Goal: Entertainment & Leisure: Browse casually

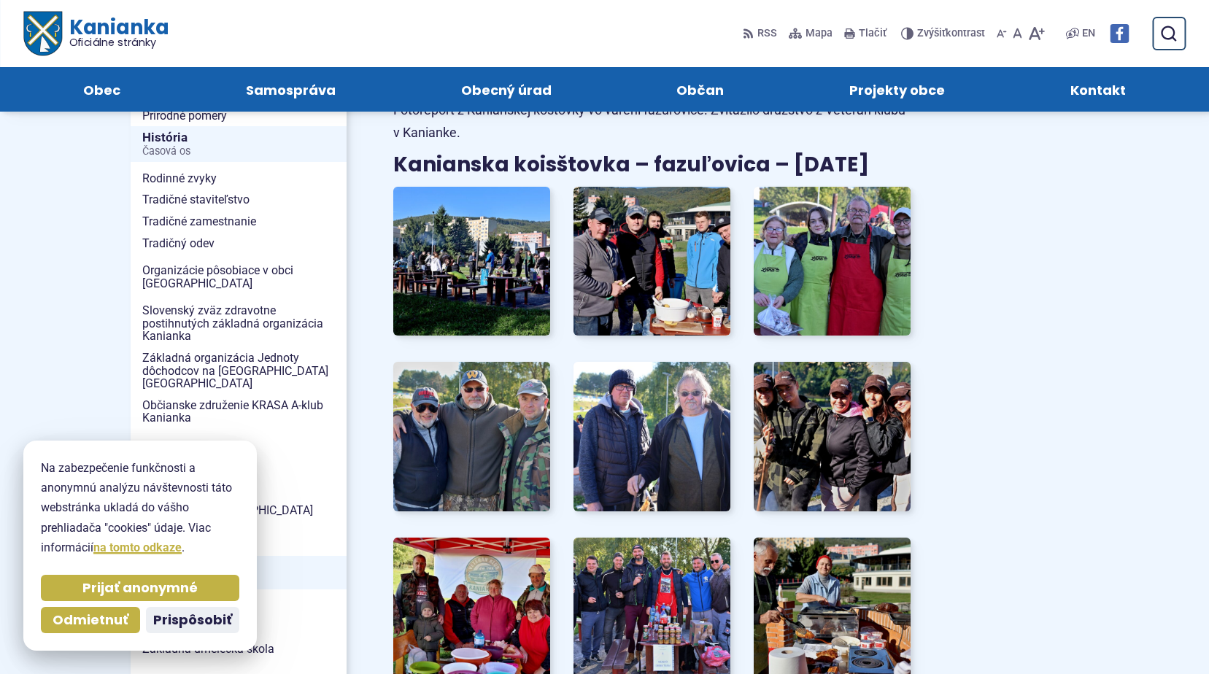
scroll to position [293, 0]
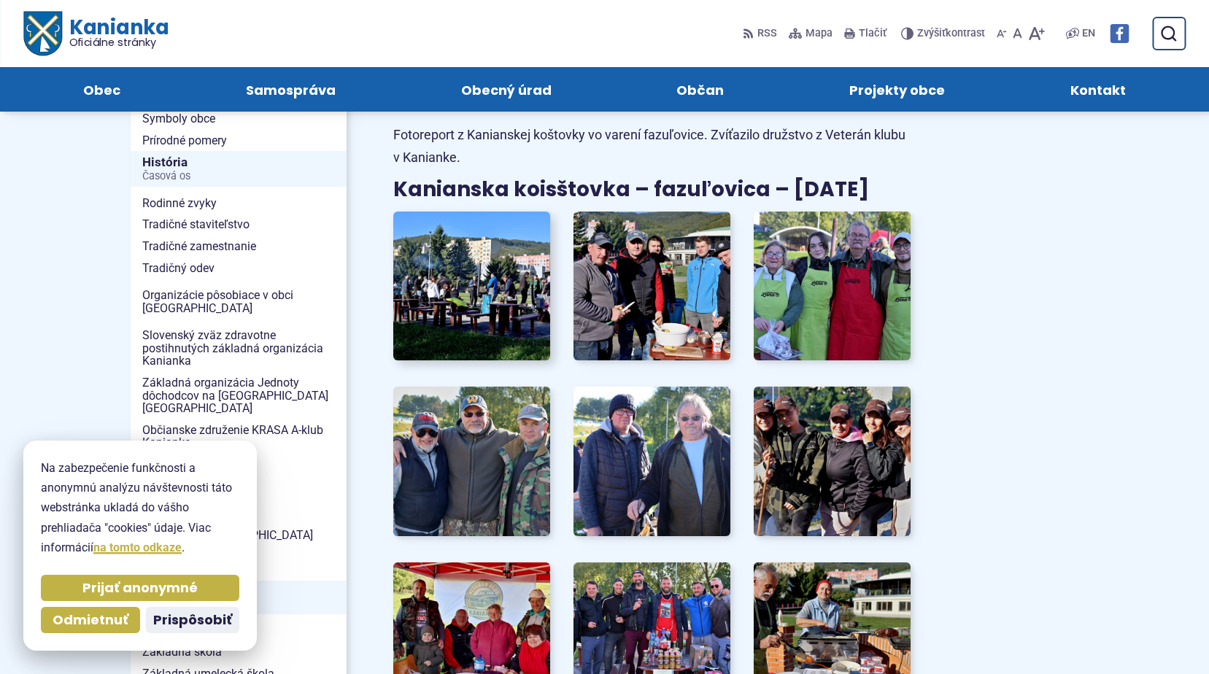
click at [481, 291] on img at bounding box center [471, 286] width 173 height 164
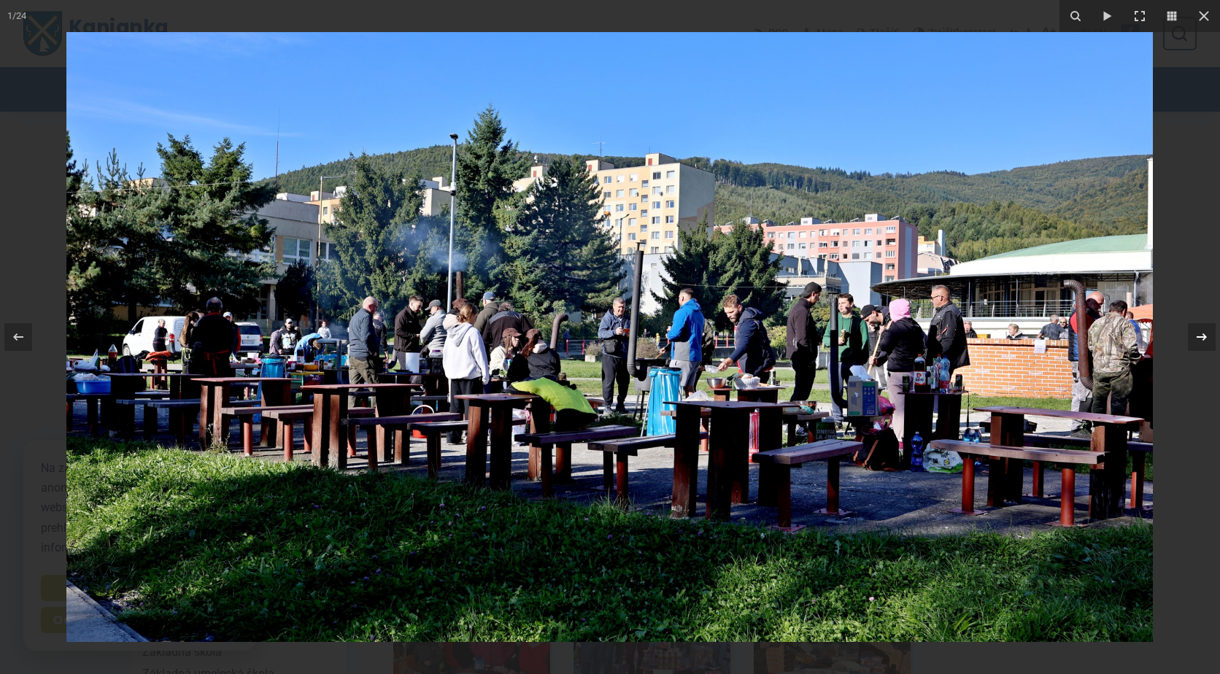
click at [1204, 336] on icon at bounding box center [1202, 336] width 10 height 7
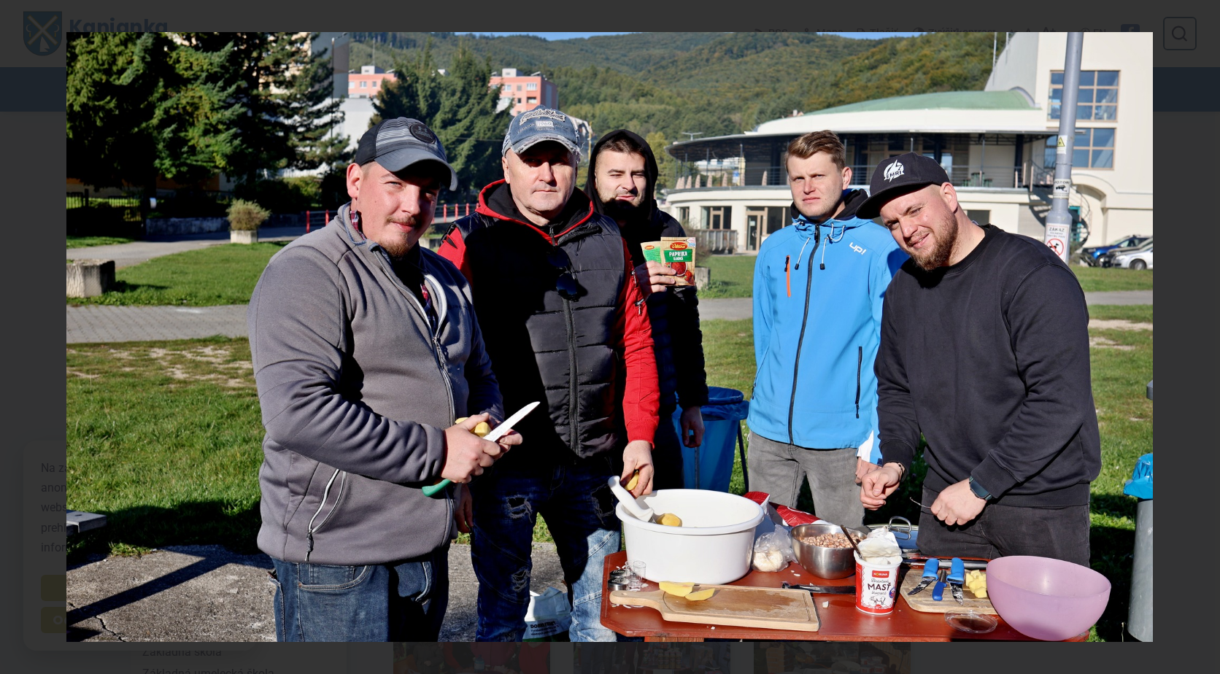
click at [1204, 336] on div "2 / 24" at bounding box center [610, 337] width 1220 height 674
click at [1204, 336] on icon at bounding box center [1202, 337] width 18 height 18
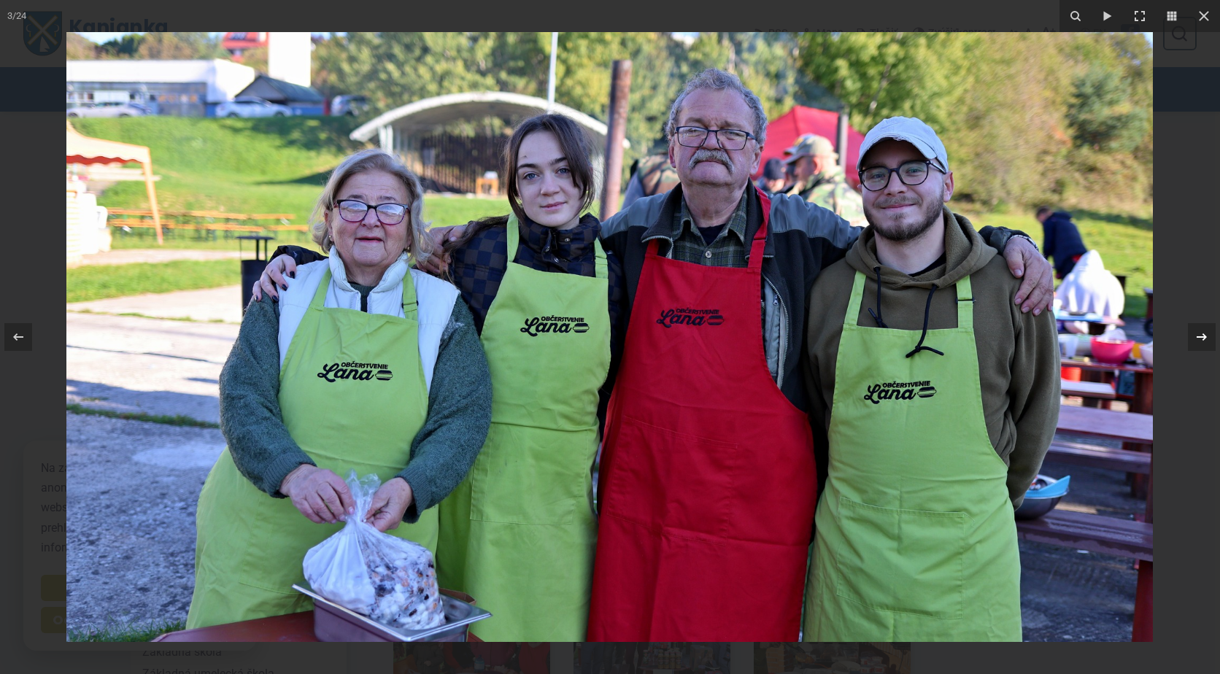
click at [1202, 336] on icon at bounding box center [1202, 337] width 18 height 18
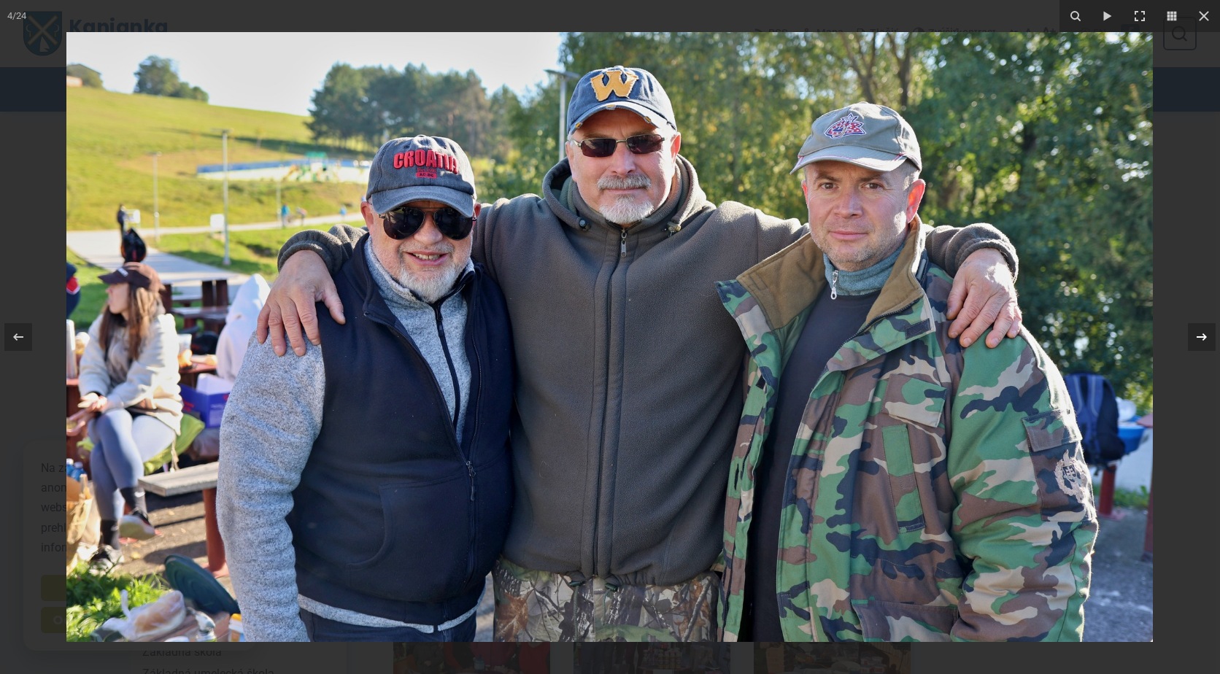
click at [1203, 338] on icon at bounding box center [1202, 337] width 18 height 18
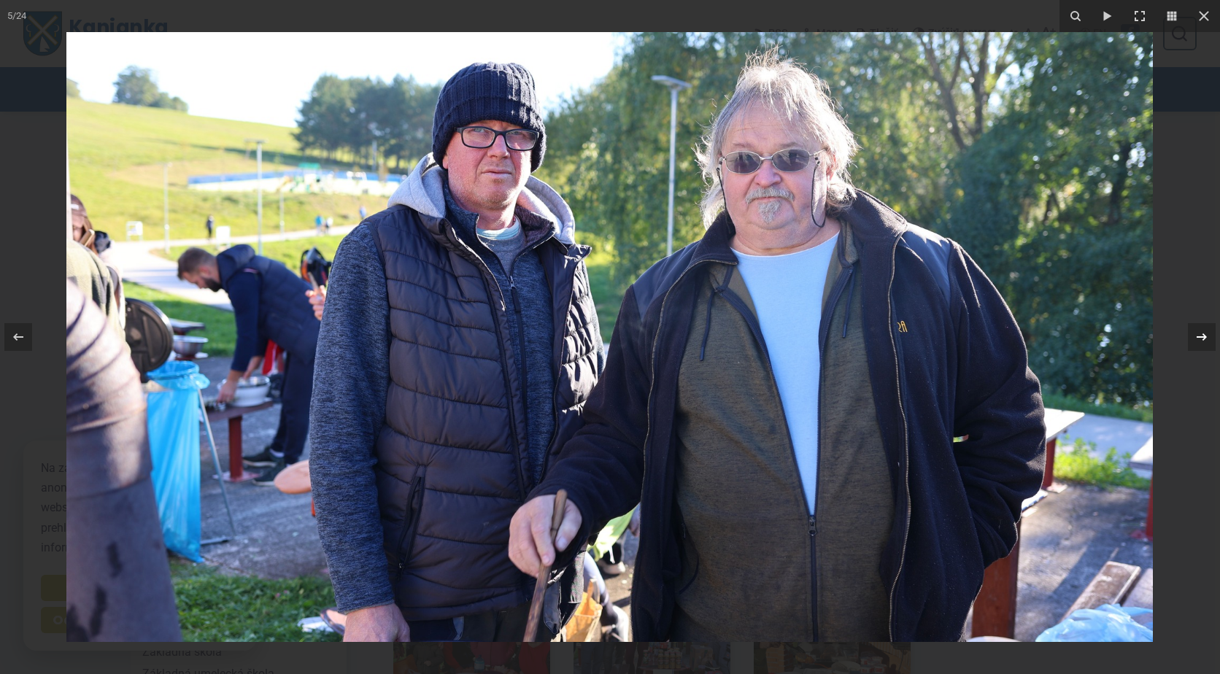
click at [1206, 338] on icon at bounding box center [1202, 336] width 10 height 7
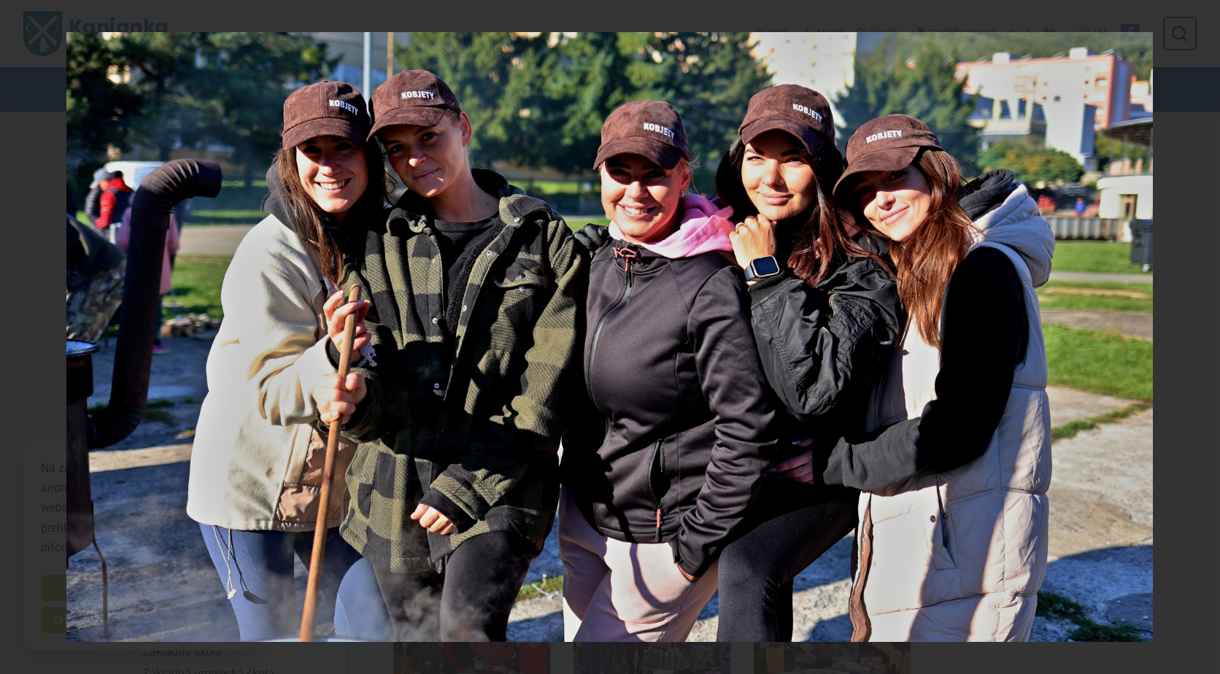
click at [1206, 338] on div "6 / 24" at bounding box center [610, 337] width 1220 height 674
click at [1194, 336] on icon at bounding box center [1202, 337] width 18 height 18
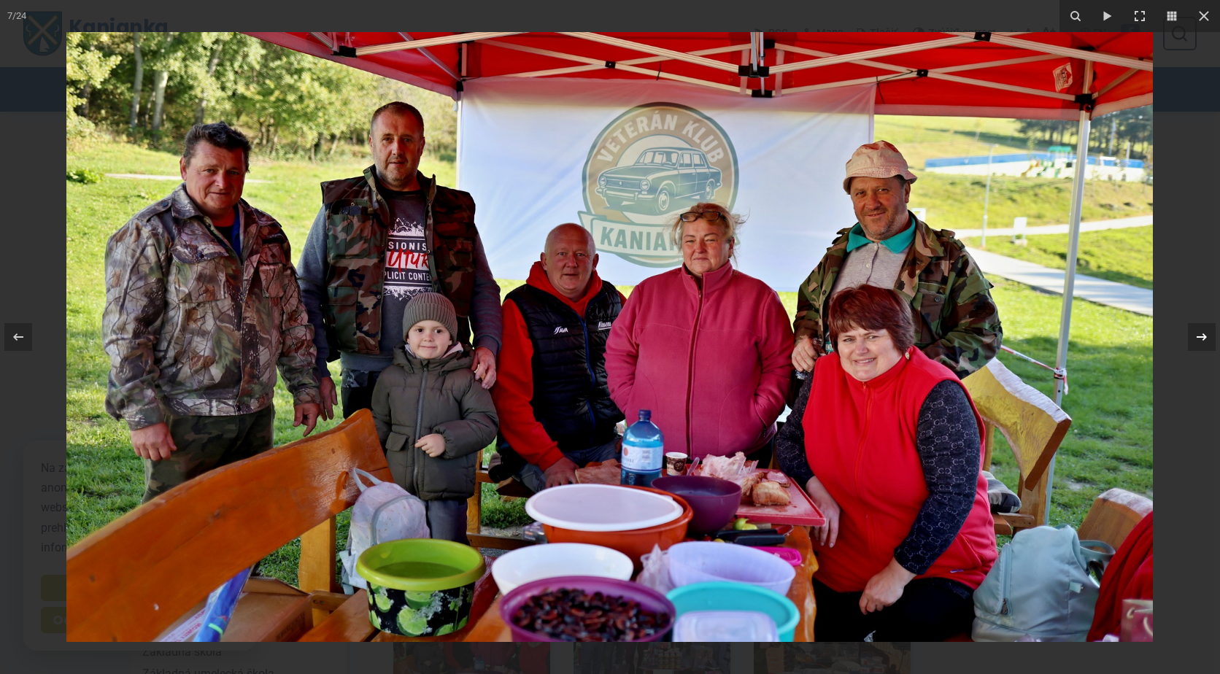
click at [1194, 336] on div "7 / 24" at bounding box center [610, 337] width 1220 height 674
click at [1203, 333] on icon at bounding box center [1202, 336] width 10 height 7
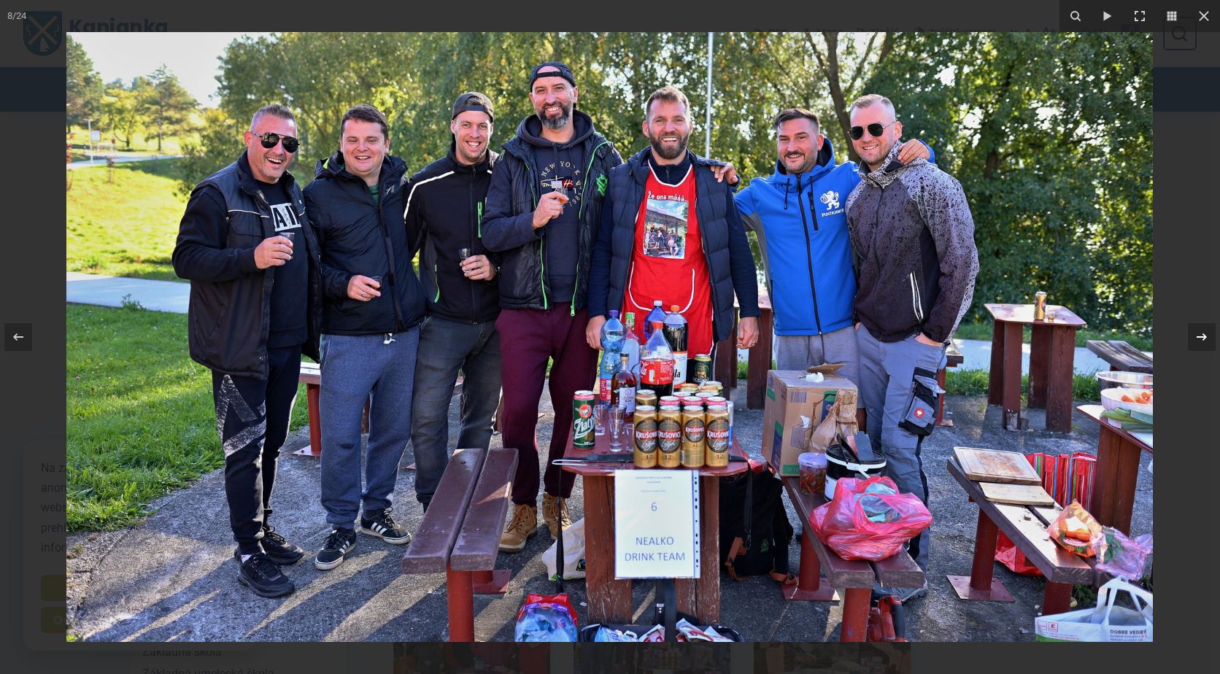
click at [1202, 335] on div "8 / 24" at bounding box center [610, 337] width 1220 height 674
click at [1204, 333] on icon at bounding box center [1202, 337] width 18 height 18
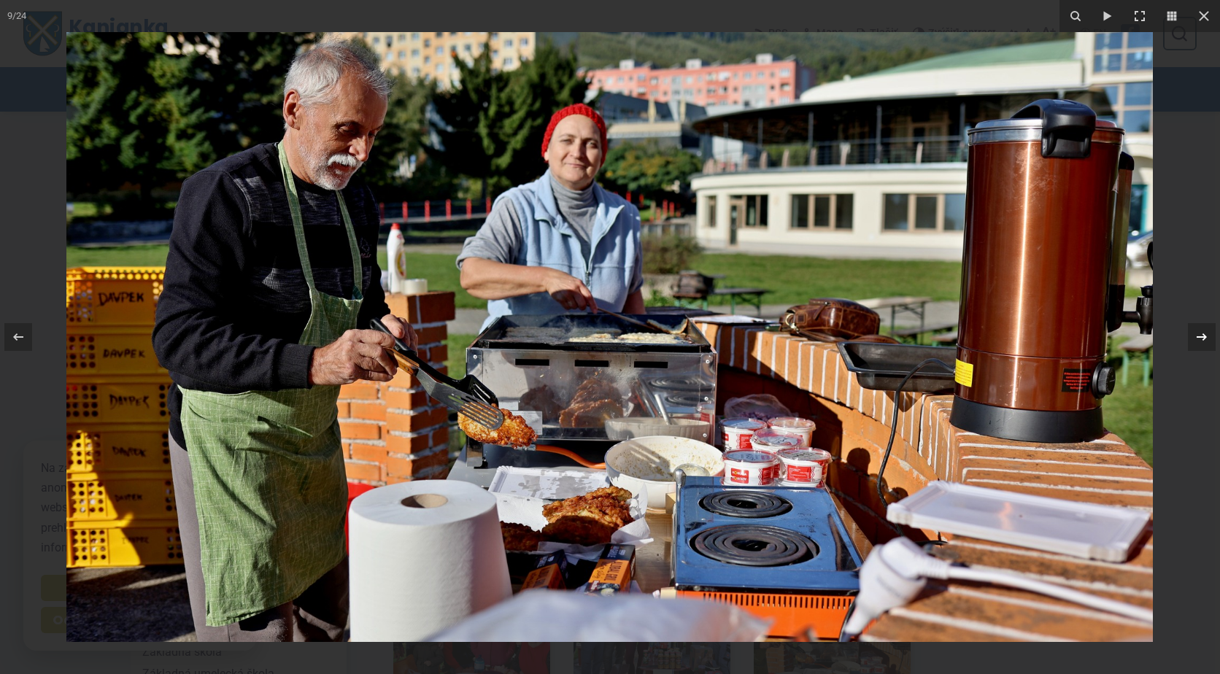
click at [1204, 333] on icon at bounding box center [1202, 337] width 18 height 18
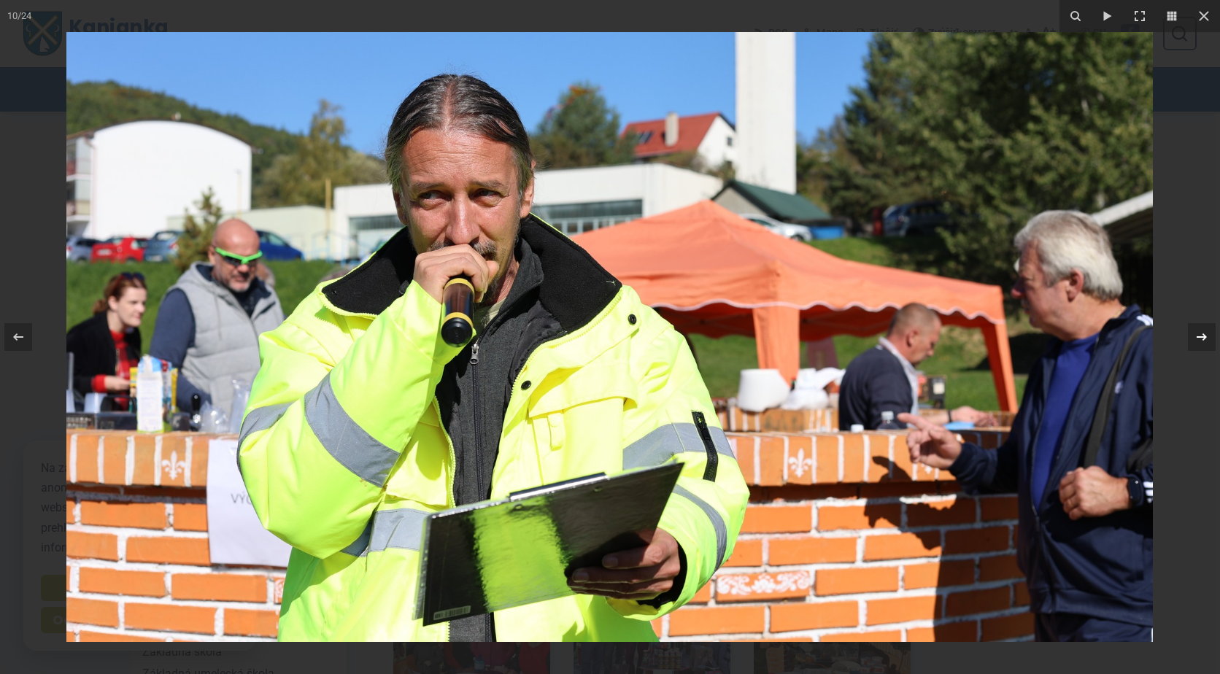
click at [1202, 333] on icon at bounding box center [1202, 337] width 18 height 18
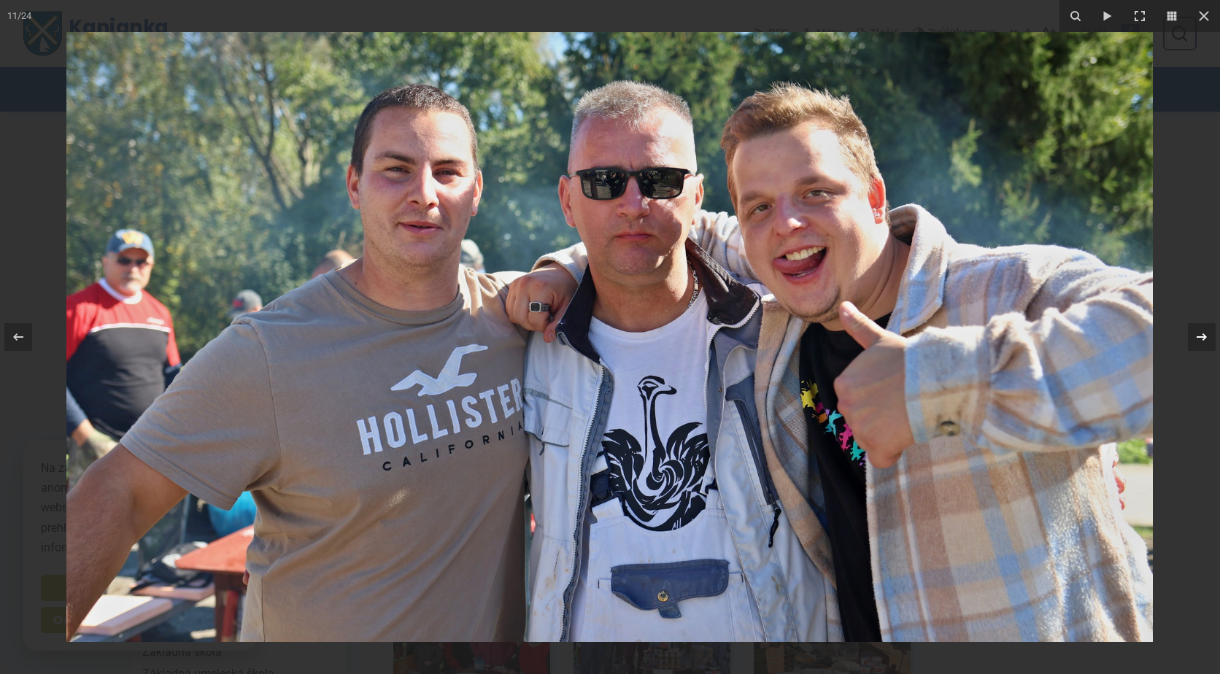
click at [1202, 333] on icon at bounding box center [1202, 337] width 18 height 18
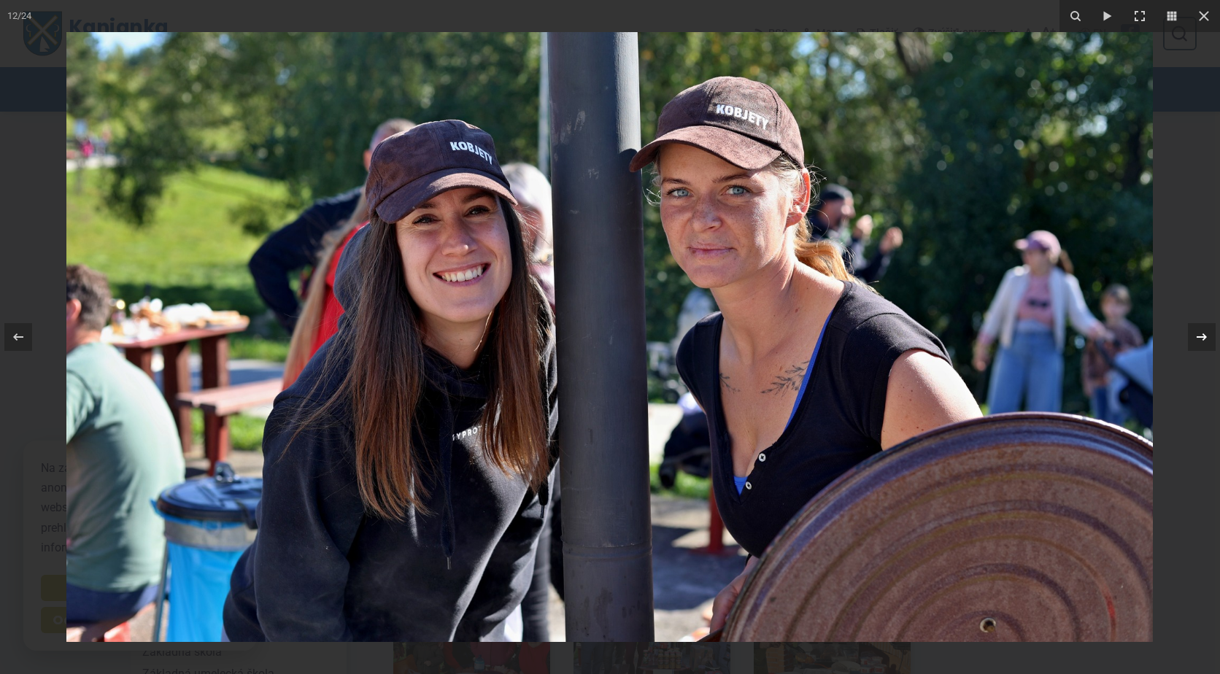
click at [1201, 335] on icon at bounding box center [1202, 337] width 18 height 18
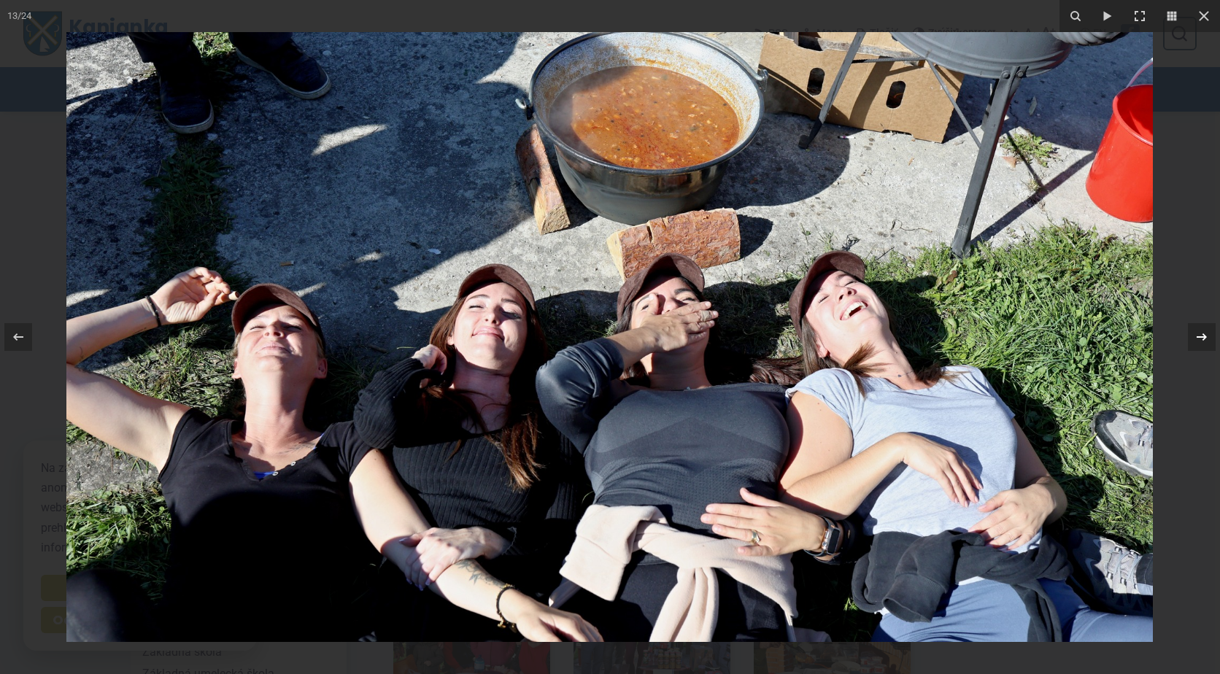
click at [1201, 335] on div "13 / 24" at bounding box center [610, 337] width 1220 height 674
click at [1202, 336] on icon at bounding box center [1202, 337] width 18 height 18
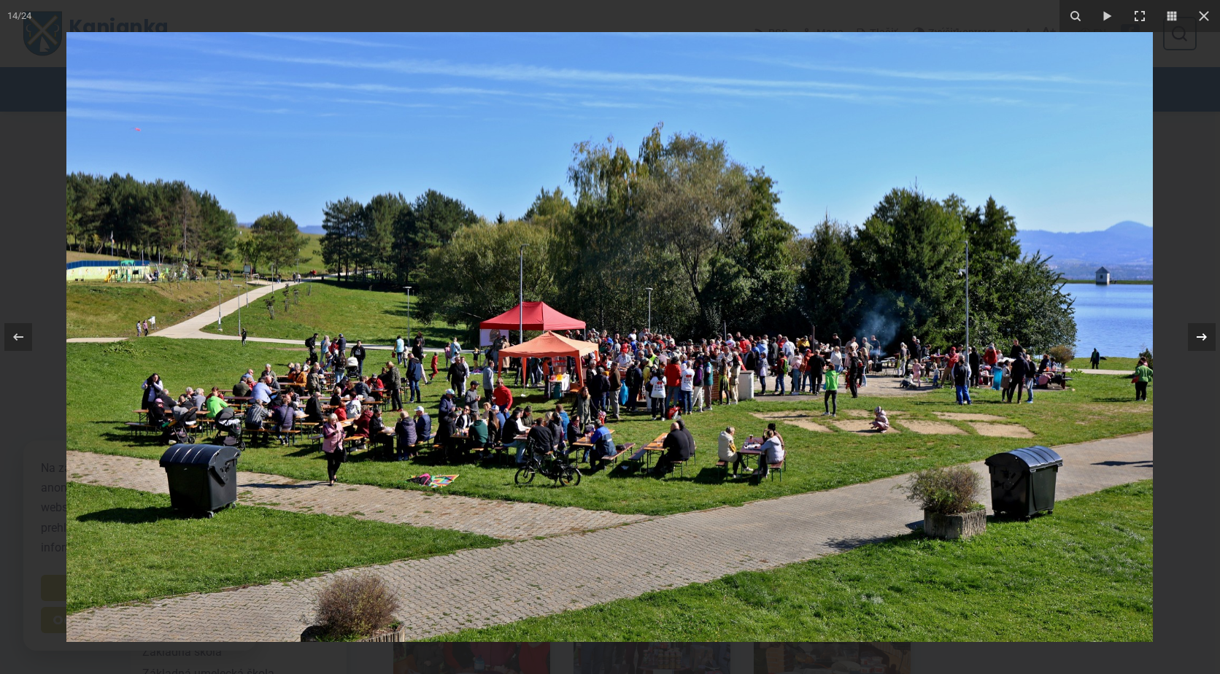
click at [1204, 336] on icon at bounding box center [1202, 337] width 18 height 18
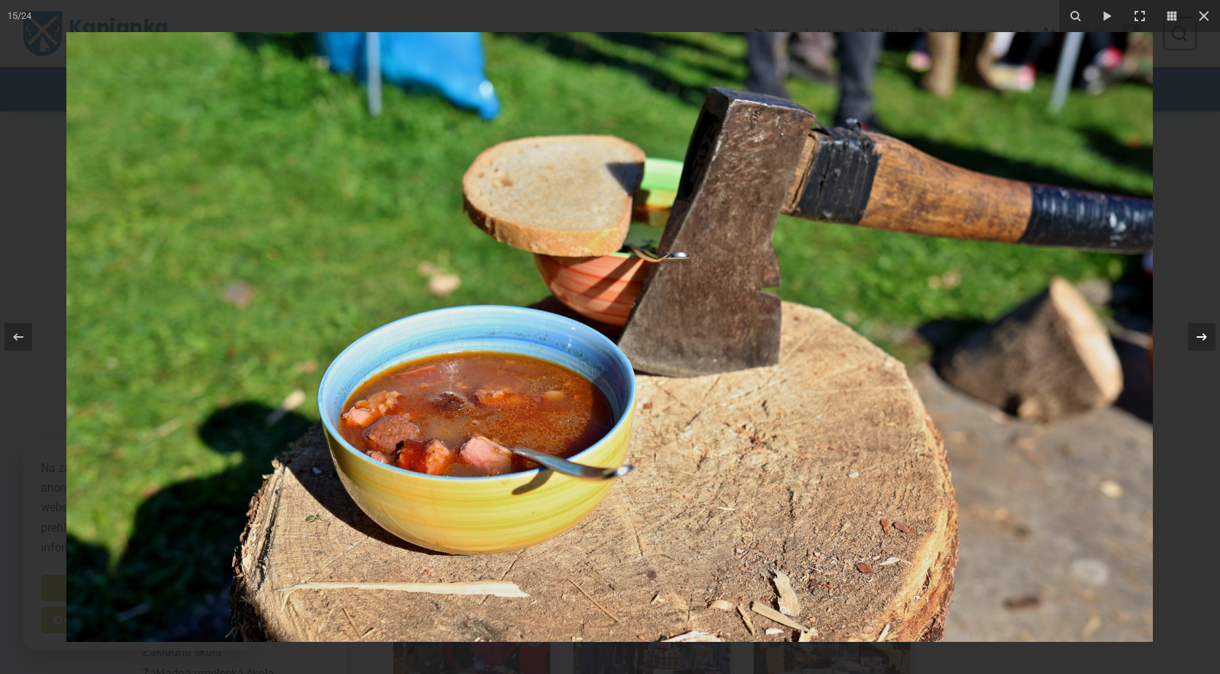
click at [1204, 337] on icon at bounding box center [1202, 336] width 10 height 7
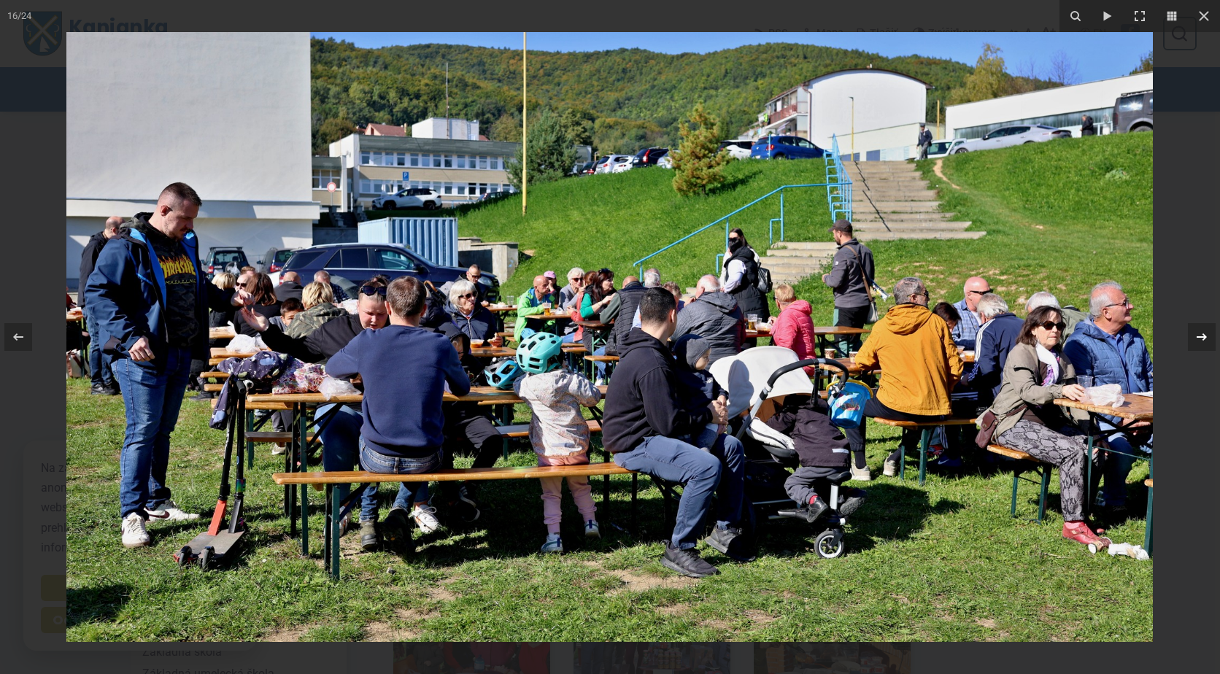
click at [1204, 337] on icon at bounding box center [1202, 336] width 10 height 7
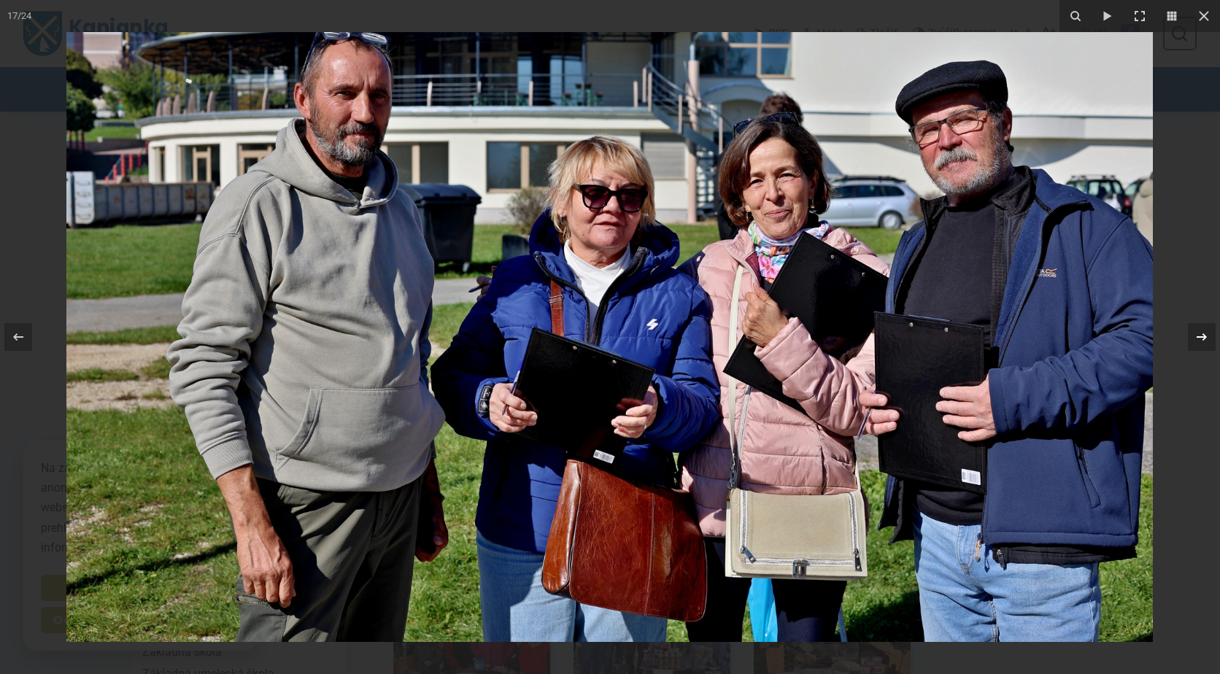
click at [1204, 337] on icon at bounding box center [1202, 336] width 10 height 7
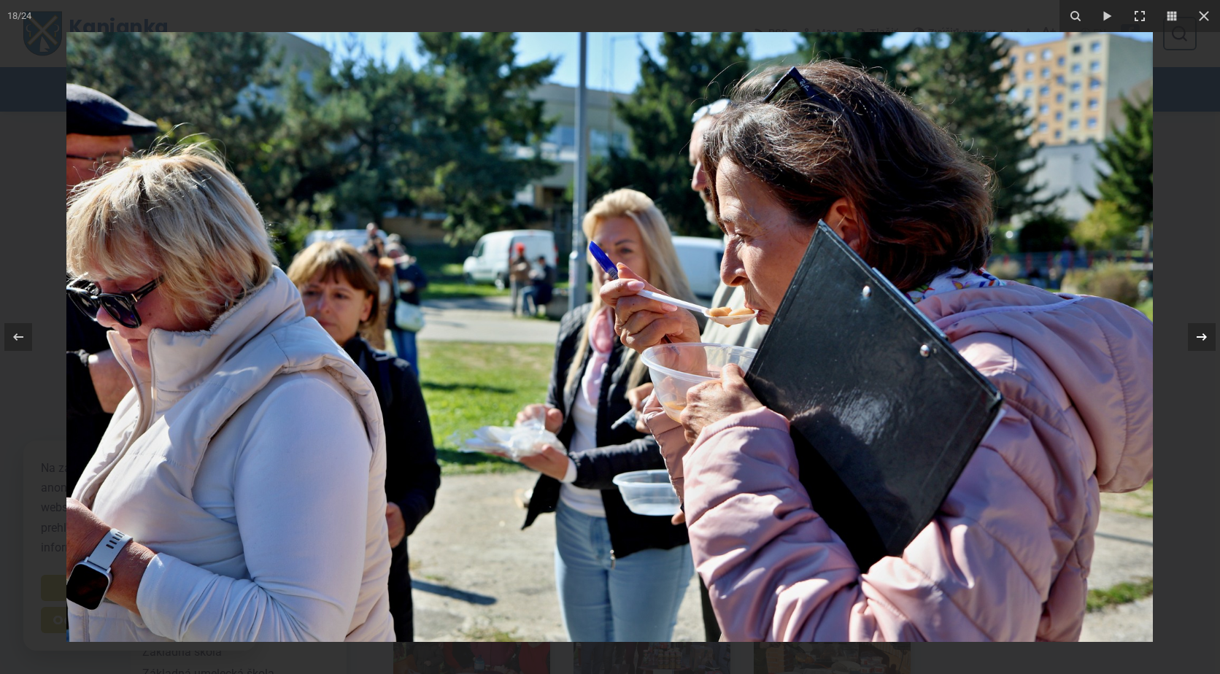
click at [1204, 337] on icon at bounding box center [1202, 336] width 10 height 7
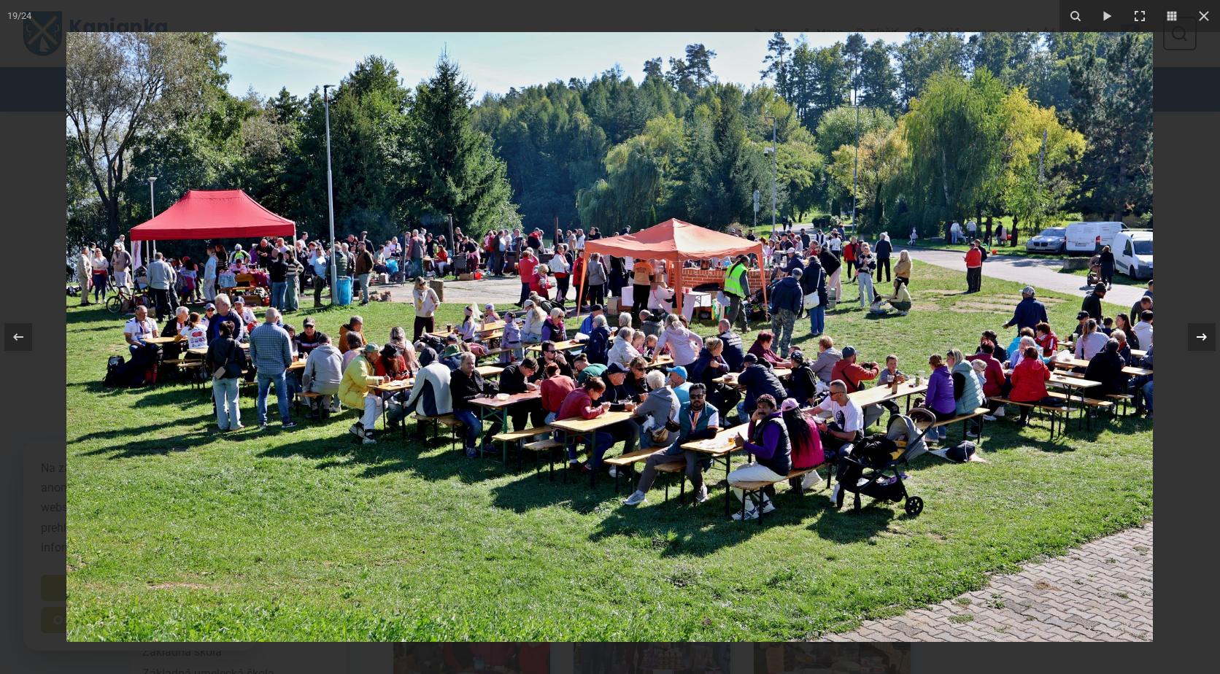
click at [1204, 337] on icon at bounding box center [1202, 336] width 10 height 7
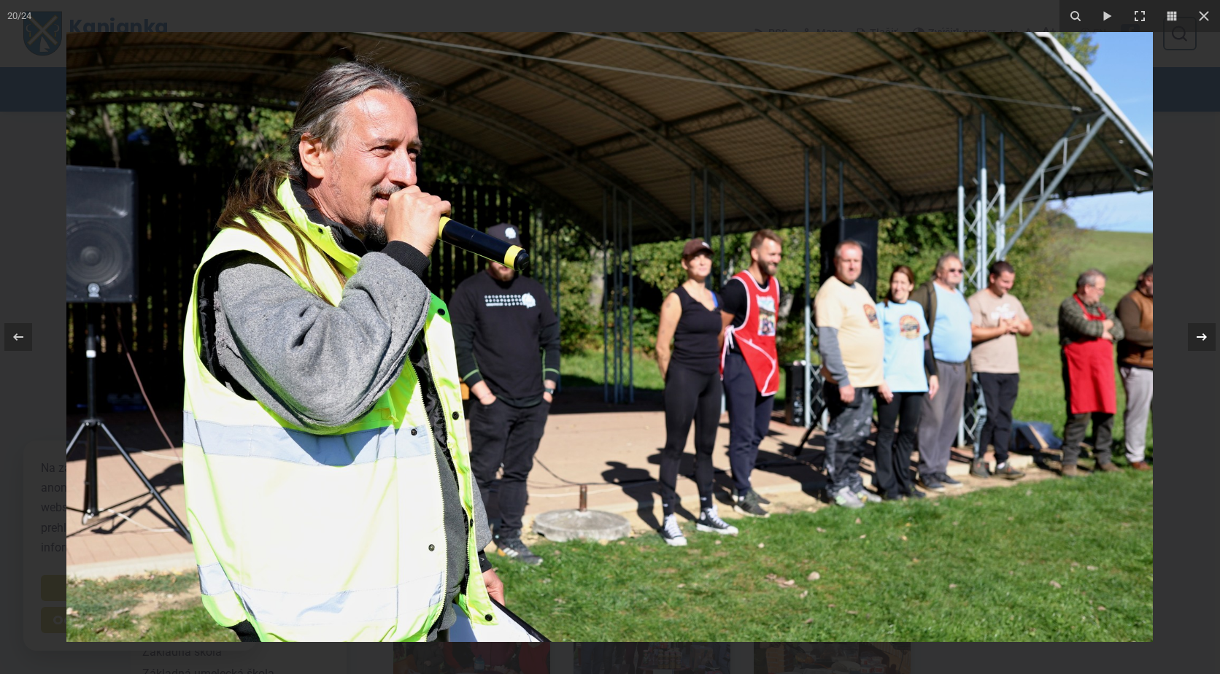
click at [1204, 337] on icon at bounding box center [1202, 336] width 10 height 7
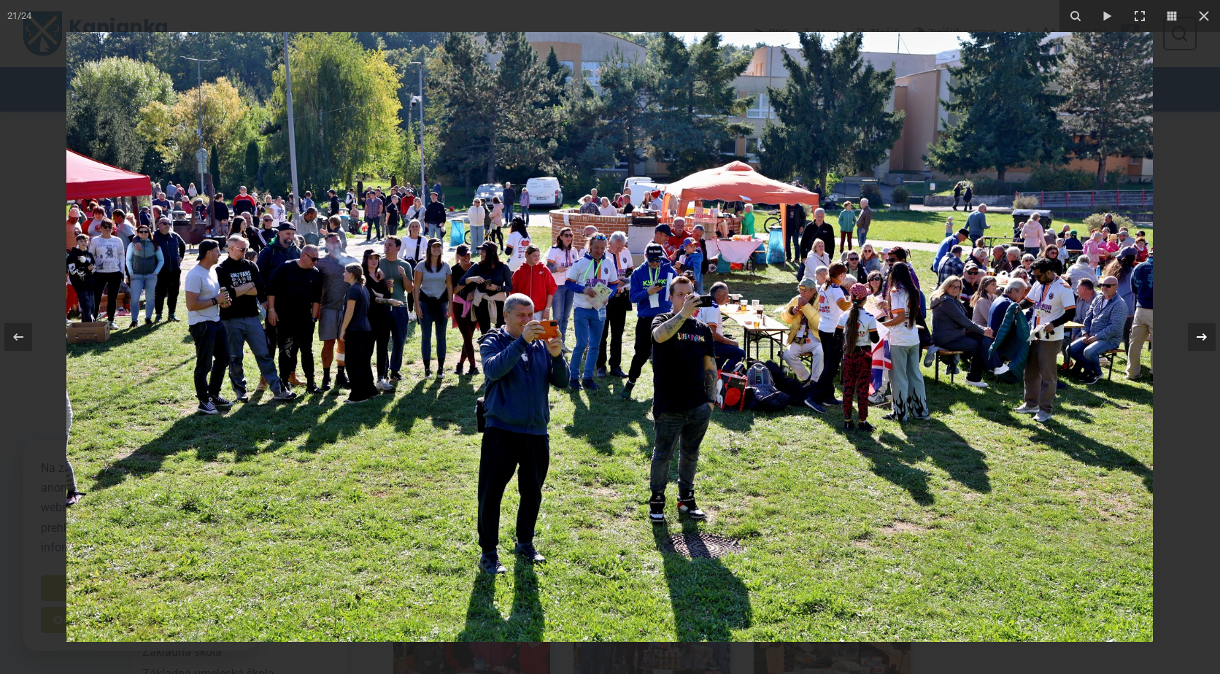
click at [1204, 337] on icon at bounding box center [1202, 336] width 10 height 7
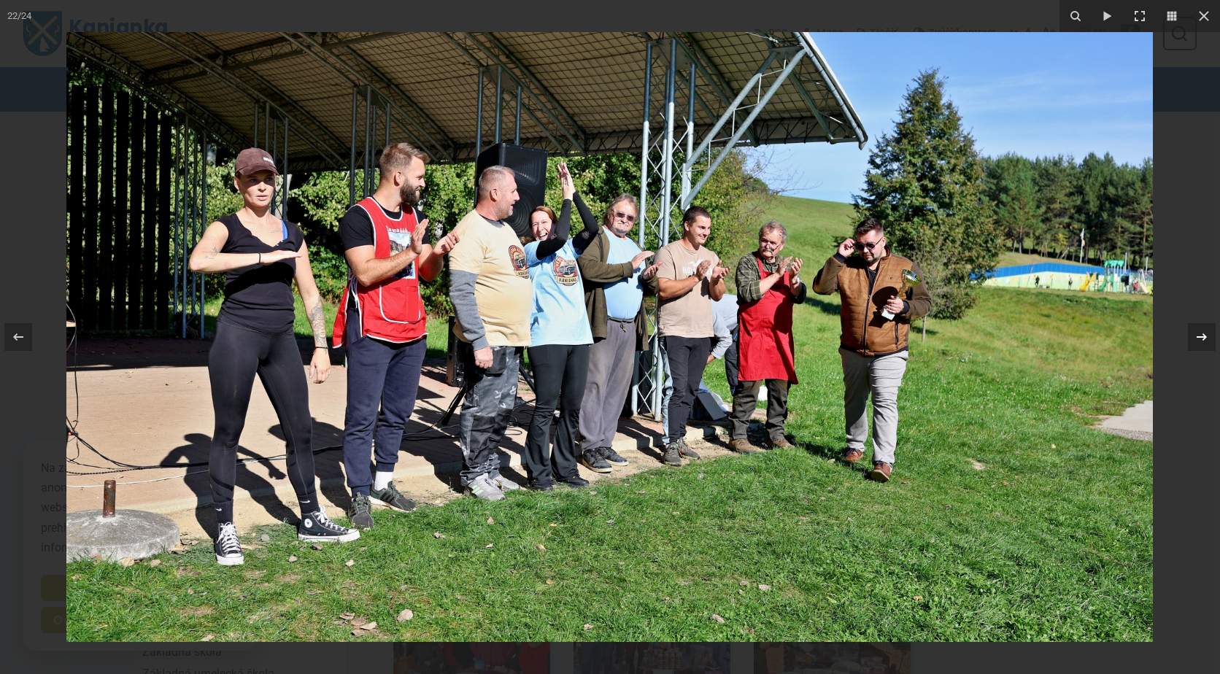
click at [1204, 337] on div "22 / 24" at bounding box center [610, 337] width 1220 height 674
click at [1204, 337] on icon at bounding box center [1202, 336] width 10 height 7
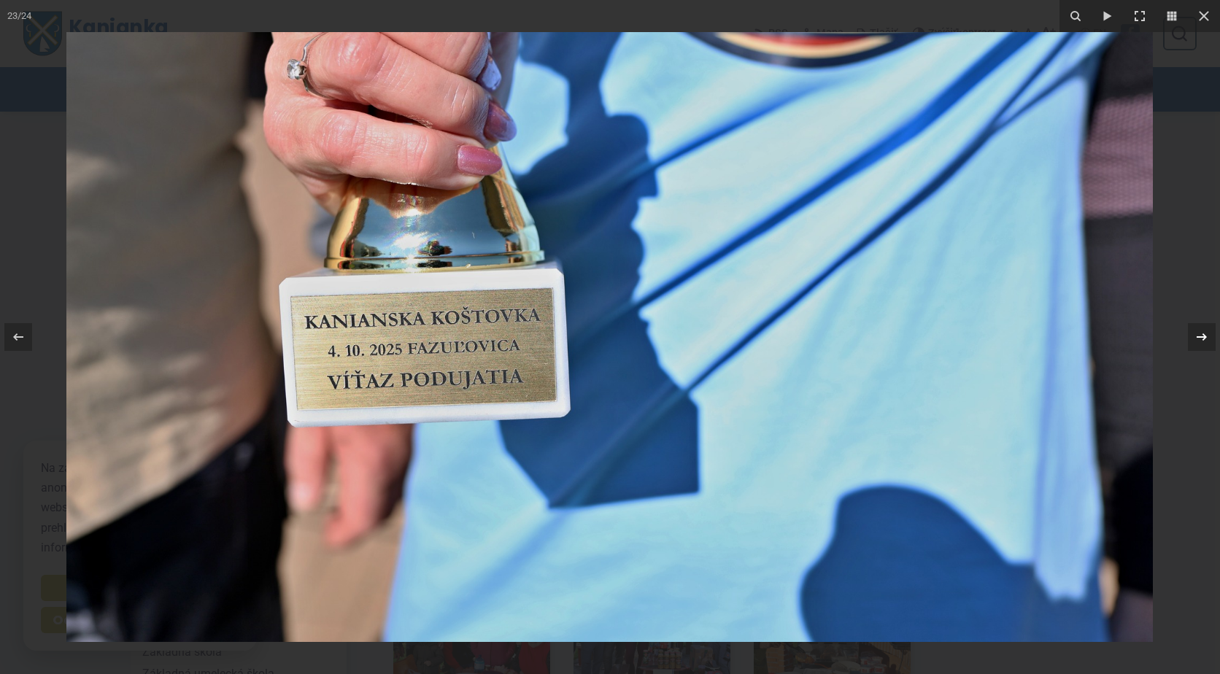
click at [1204, 337] on icon at bounding box center [1202, 336] width 10 height 7
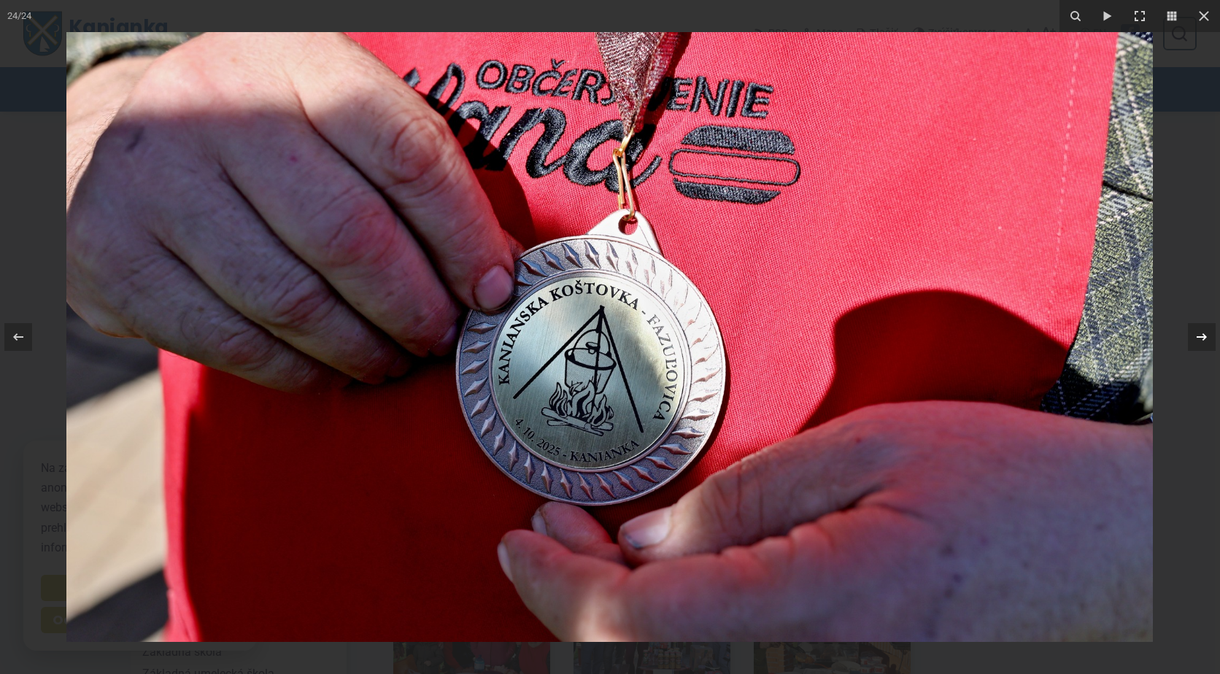
click at [1204, 337] on icon at bounding box center [1202, 336] width 10 height 7
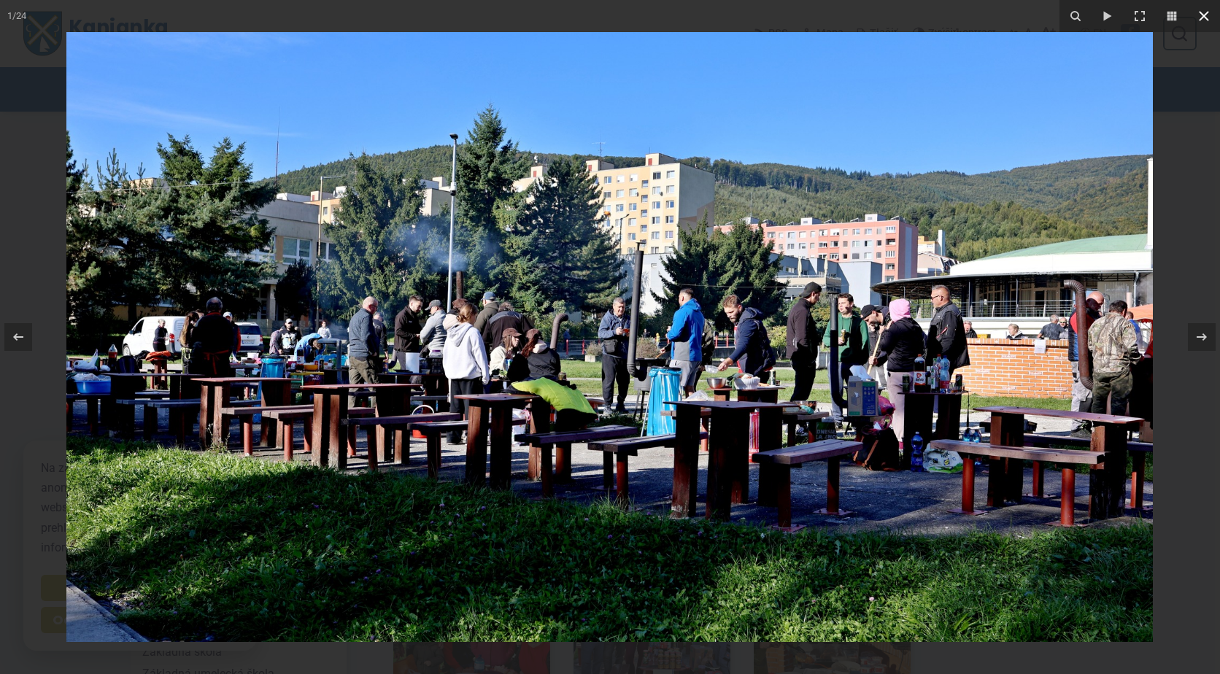
click at [1206, 19] on icon at bounding box center [1204, 16] width 10 height 10
